Goal: Transaction & Acquisition: Purchase product/service

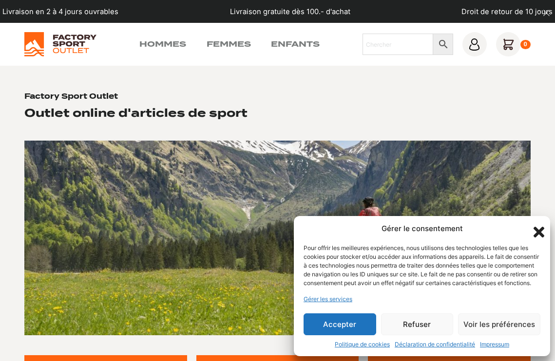
click at [332, 321] on button "Accepter" at bounding box center [339, 325] width 73 height 22
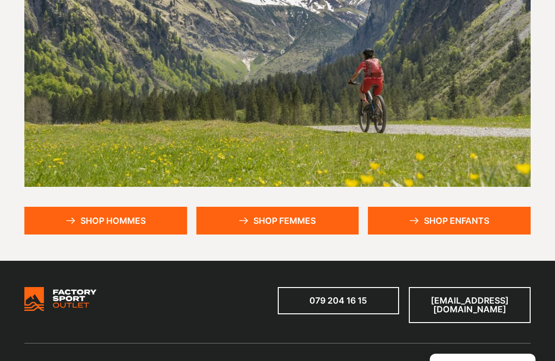
scroll to position [147, 0]
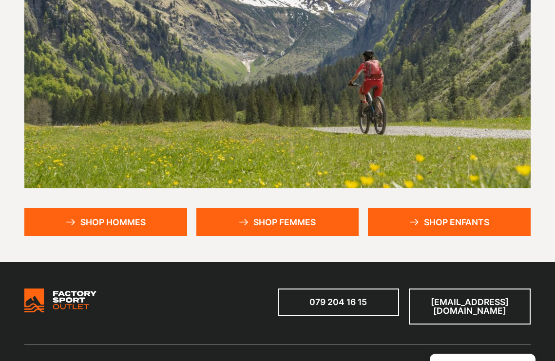
click at [113, 223] on link "Shop hommes" at bounding box center [105, 222] width 162 height 28
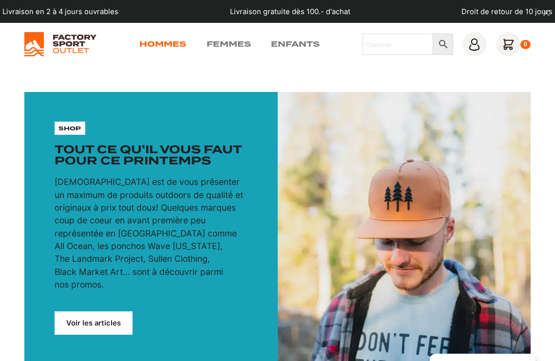
click at [168, 42] on link "Hommes" at bounding box center [162, 44] width 47 height 12
click at [378, 45] on input "Chercher" at bounding box center [397, 44] width 71 height 21
type input "masque de ski"
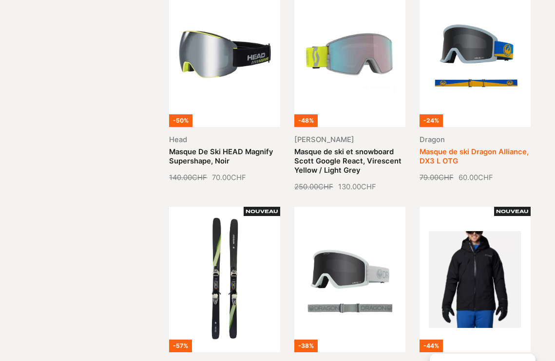
scroll to position [246, 0]
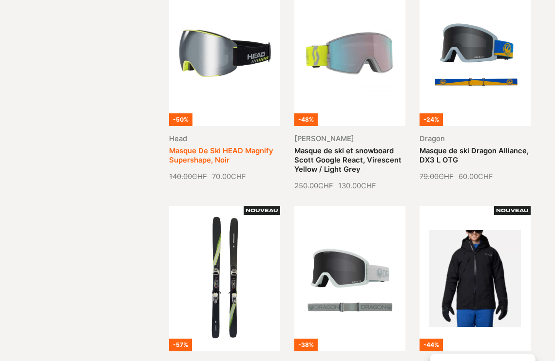
click at [213, 157] on link "Masque De Ski HEAD Magnify Supershape, Noir" at bounding box center [221, 156] width 104 height 18
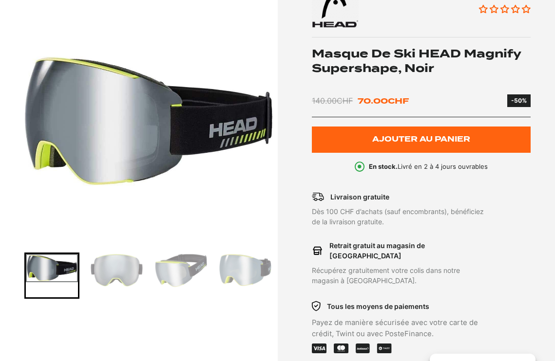
scroll to position [147, 0]
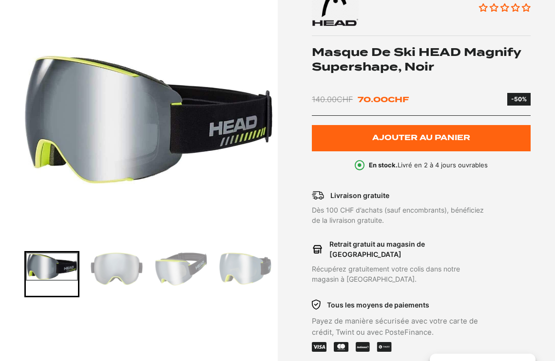
click at [122, 280] on img "Go to slide 2" at bounding box center [117, 269] width 52 height 33
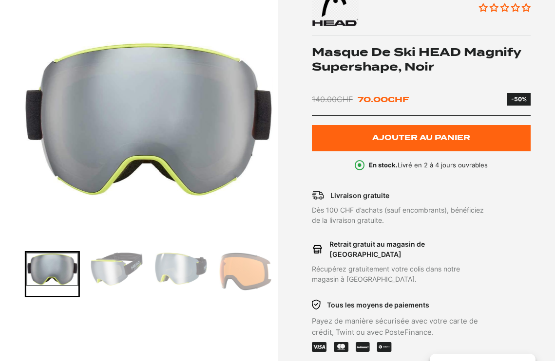
click at [164, 278] on img "Go to slide 4" at bounding box center [181, 269] width 52 height 32
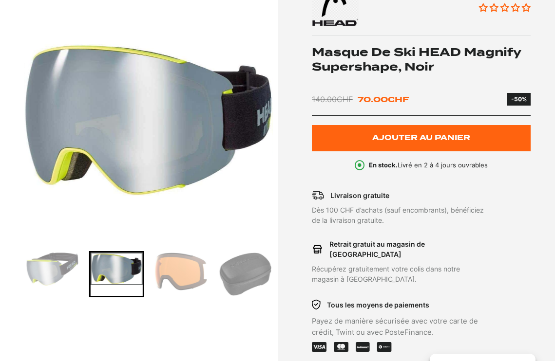
click at [231, 288] on img "Go to slide 6" at bounding box center [245, 274] width 52 height 43
